Goal: Transaction & Acquisition: Purchase product/service

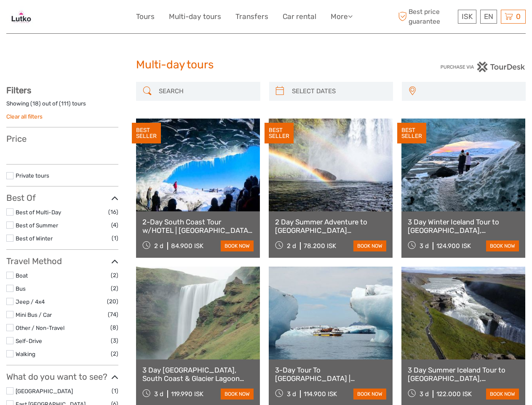
select select
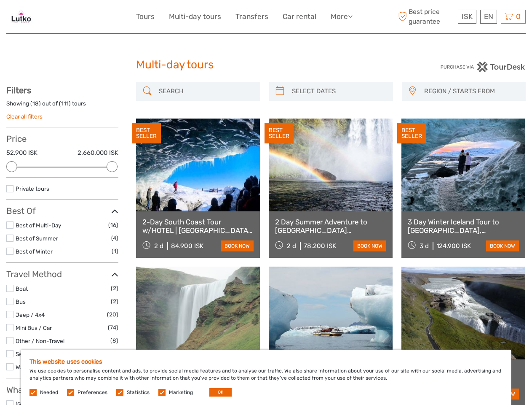
click at [341, 16] on link "More" at bounding box center [342, 17] width 22 height 12
click at [351, 16] on icon at bounding box center [350, 16] width 5 height 7
click at [467, 16] on span "ISK" at bounding box center [467, 16] width 11 height 8
click at [489, 16] on div "EN English Español Deutsch" at bounding box center [489, 17] width 17 height 14
click at [513, 16] on div "0 Items Total 0 ISK Checkout The shopping cart is empty." at bounding box center [513, 17] width 25 height 14
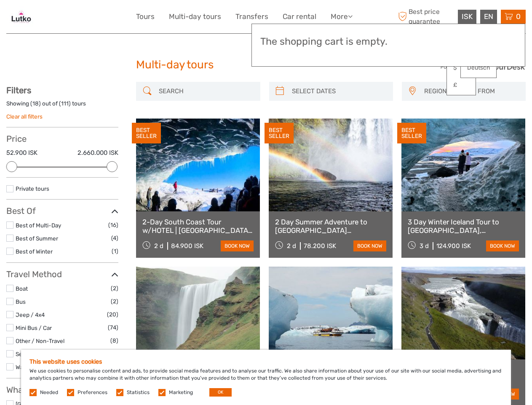
click at [12, 167] on div at bounding box center [11, 166] width 11 height 11
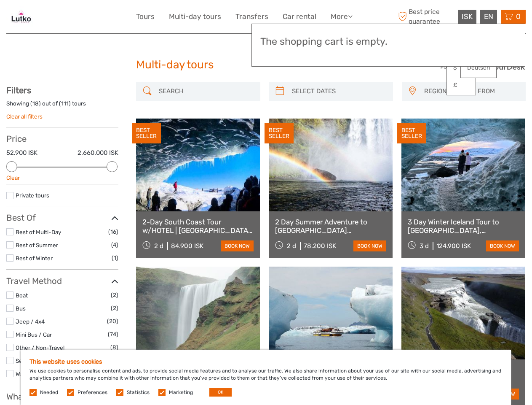
click at [280, 123] on div "BEST SELLER" at bounding box center [279, 133] width 29 height 21
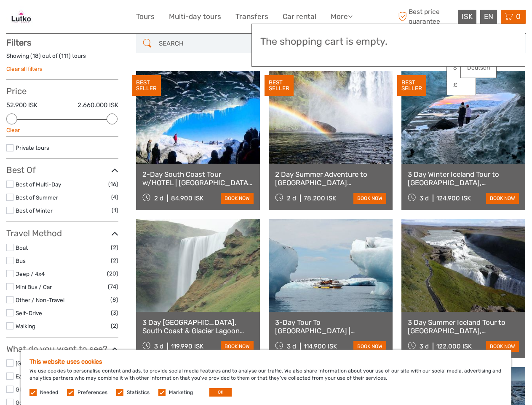
click at [339, 91] on link at bounding box center [331, 117] width 124 height 93
click at [412, 91] on div "BEST SELLER" at bounding box center [412, 85] width 29 height 21
